Goal: Task Accomplishment & Management: Use online tool/utility

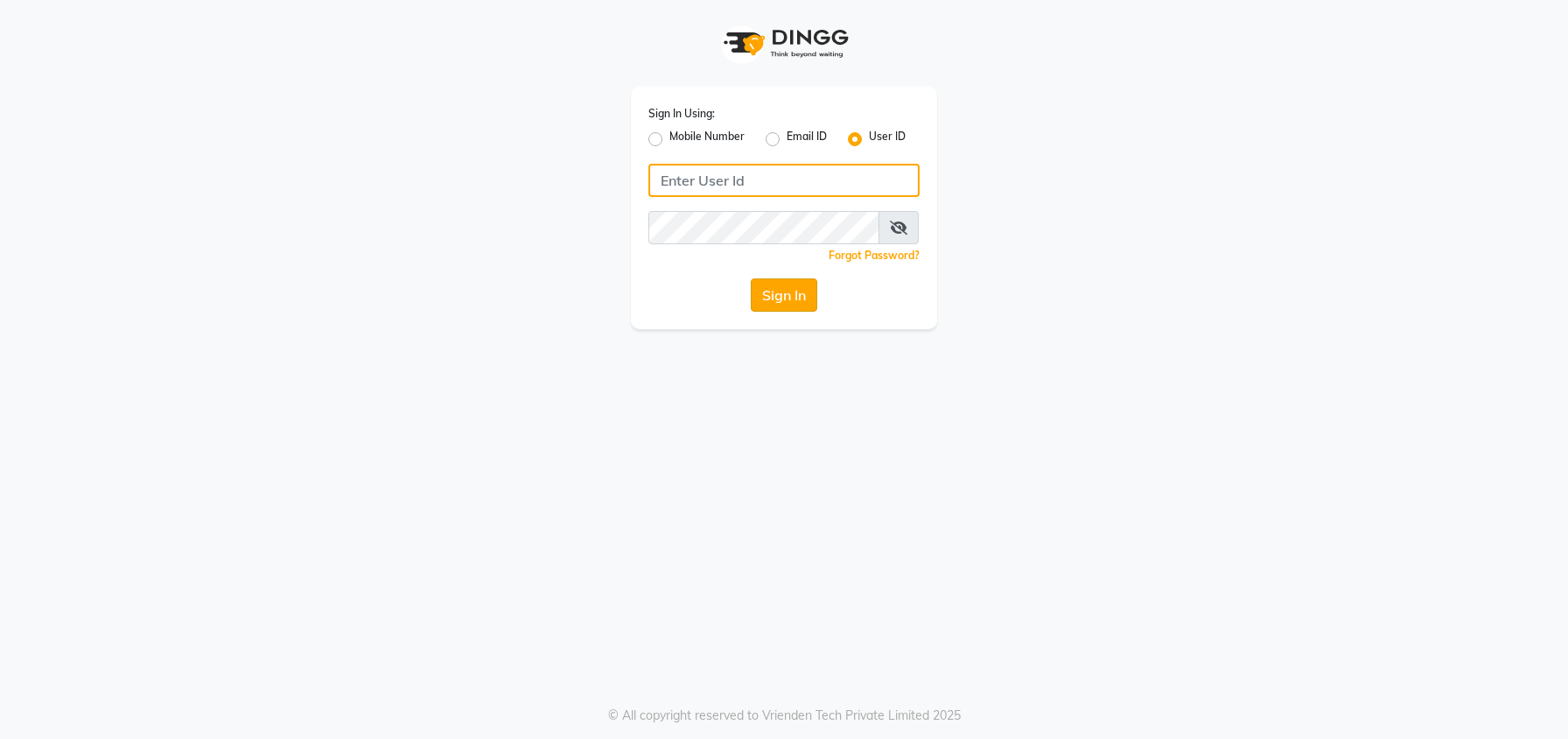
type input "Lasassy"
click at [774, 292] on button "Sign In" at bounding box center [784, 295] width 66 height 33
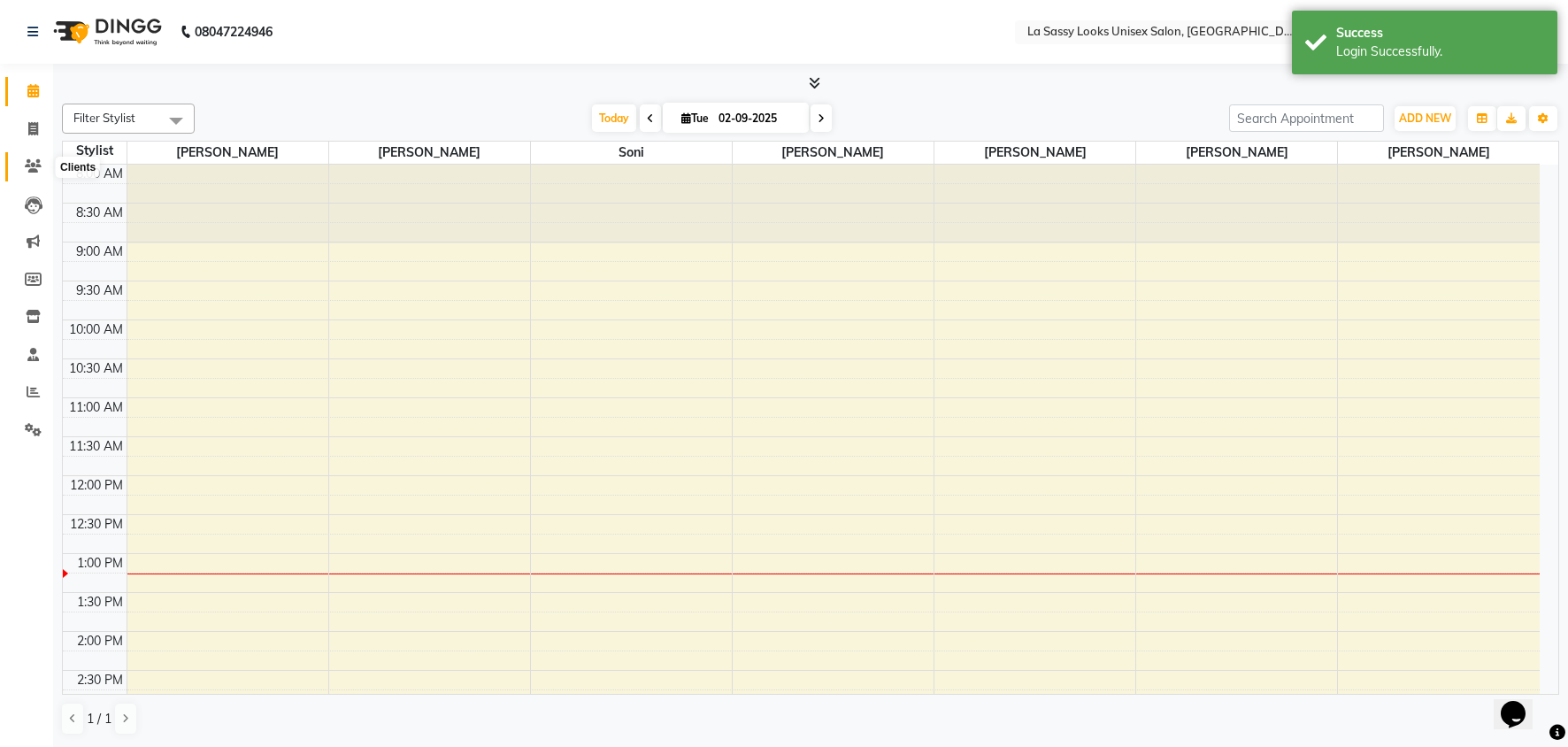
click at [43, 168] on span at bounding box center [33, 167] width 31 height 20
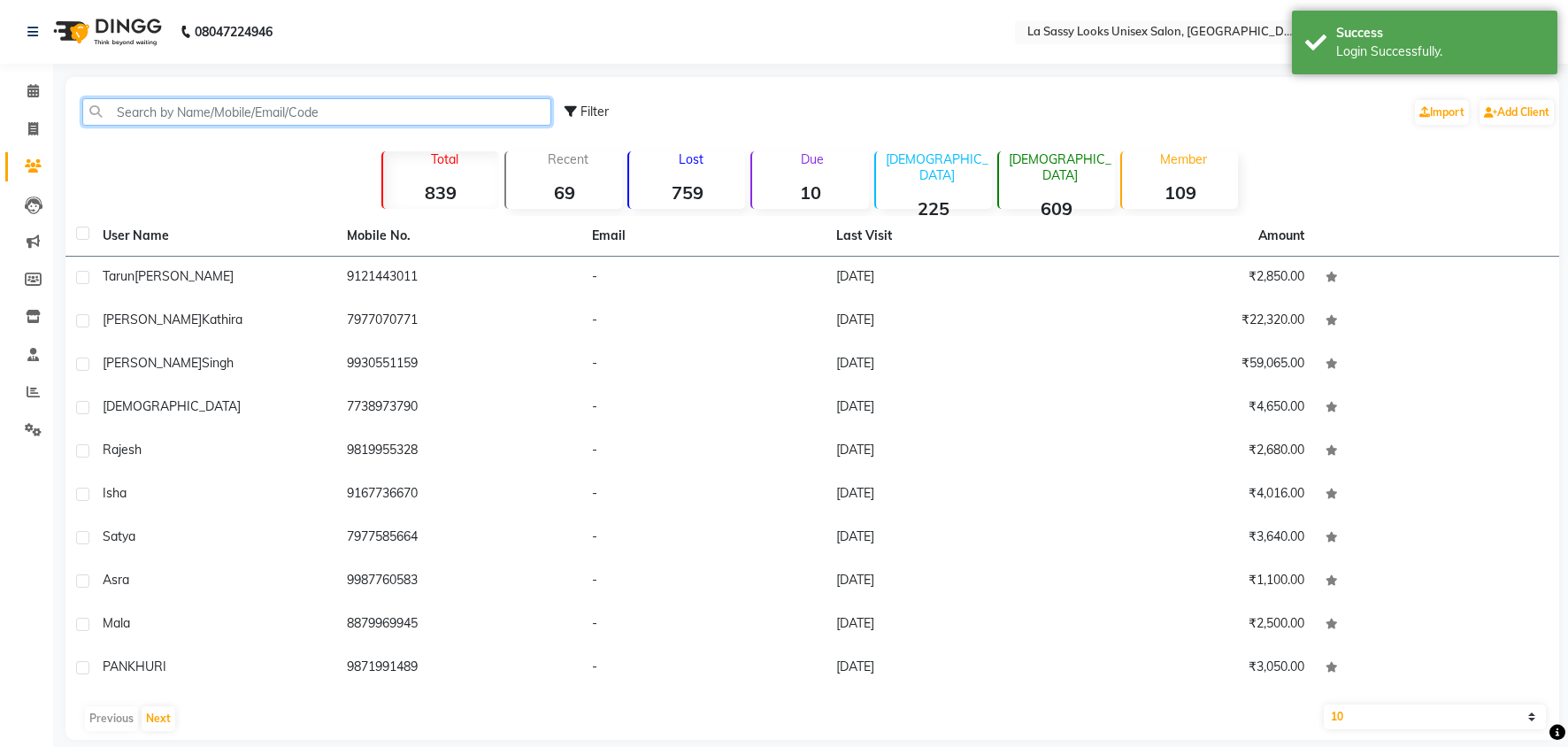
click at [128, 117] on input "text" at bounding box center [316, 111] width 469 height 27
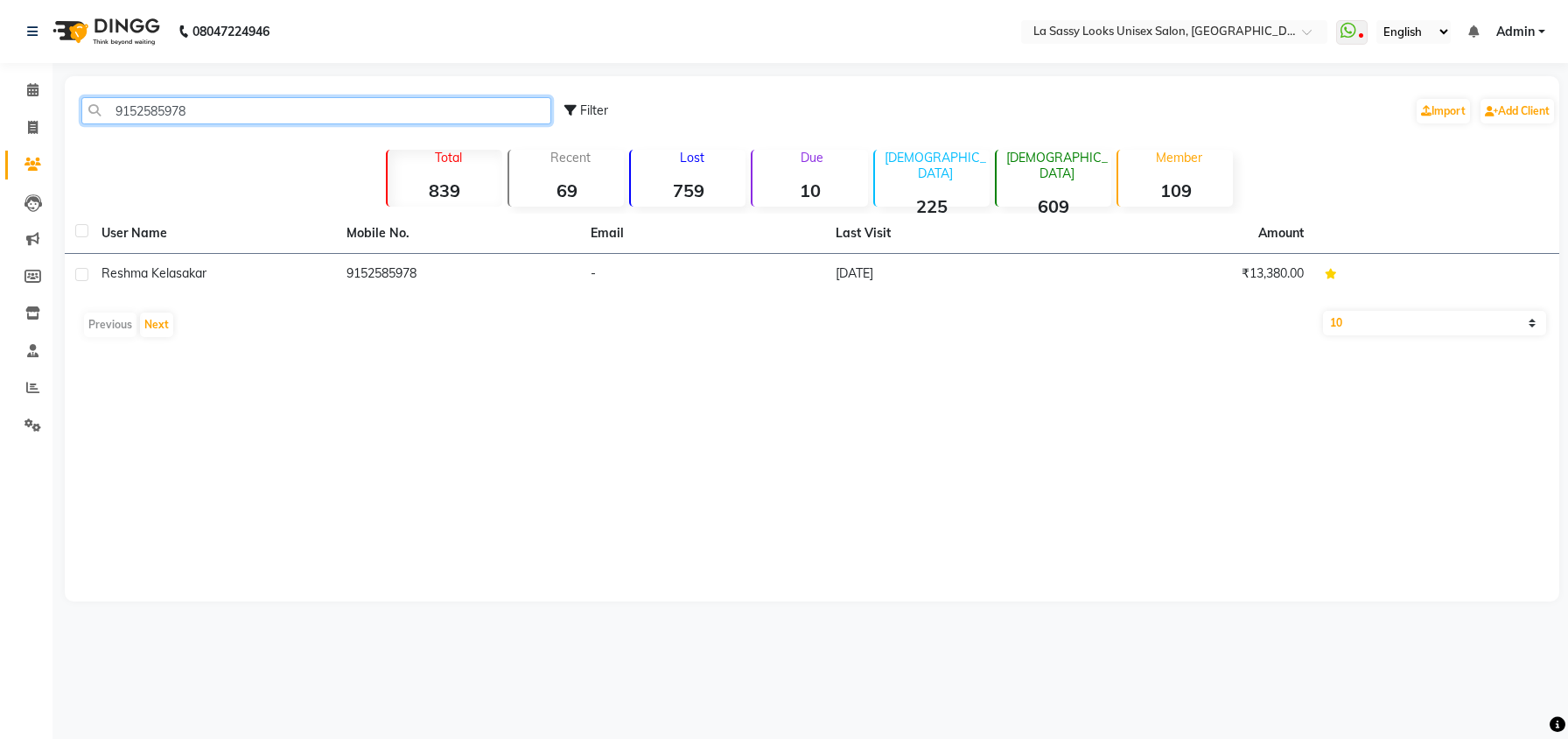
type input "9152585978"
